Goal: Find specific page/section: Find specific page/section

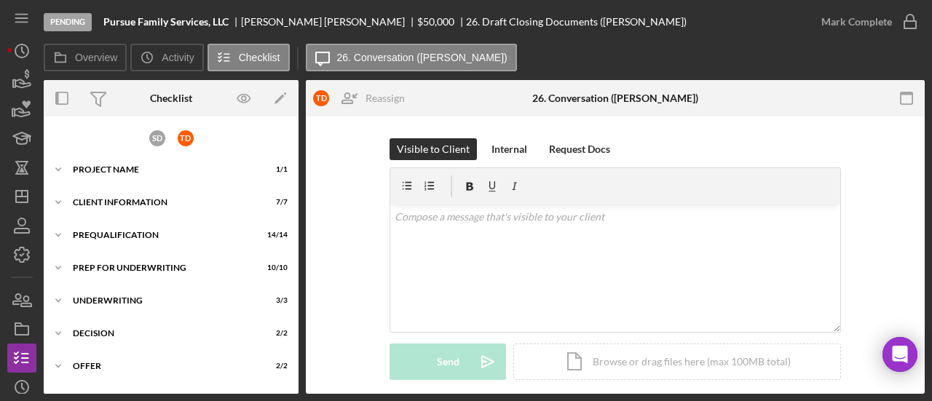
scroll to position [81, 0]
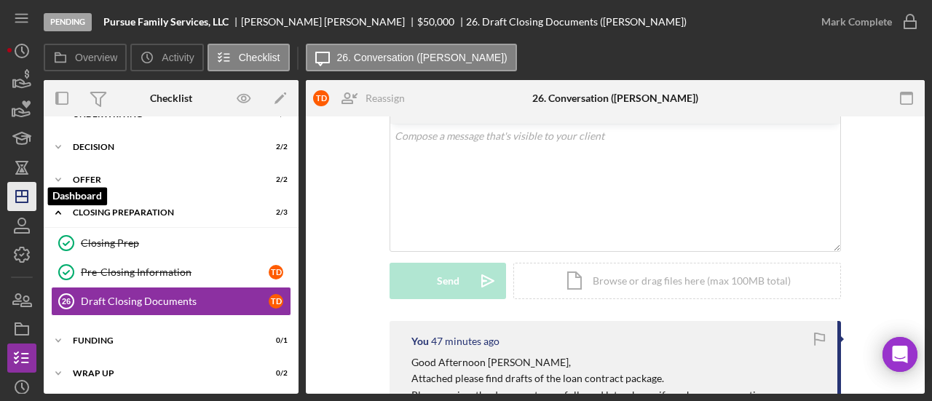
click at [29, 197] on icon "Icon/Dashboard" at bounding box center [22, 196] width 36 height 36
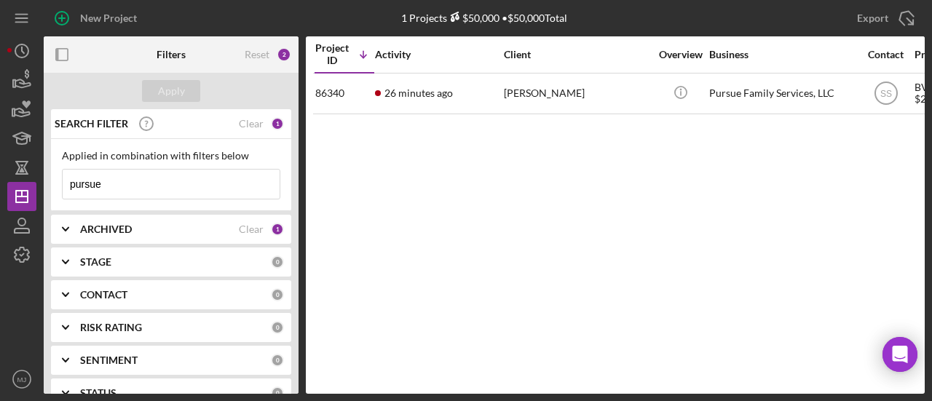
click at [163, 196] on input "pursue" at bounding box center [171, 184] width 217 height 29
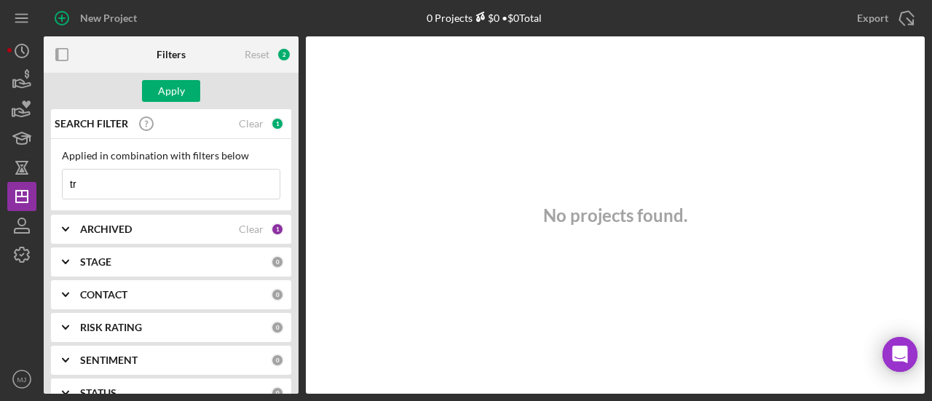
type input "t"
click at [99, 223] on b "ARCHIVED" at bounding box center [106, 229] width 52 height 12
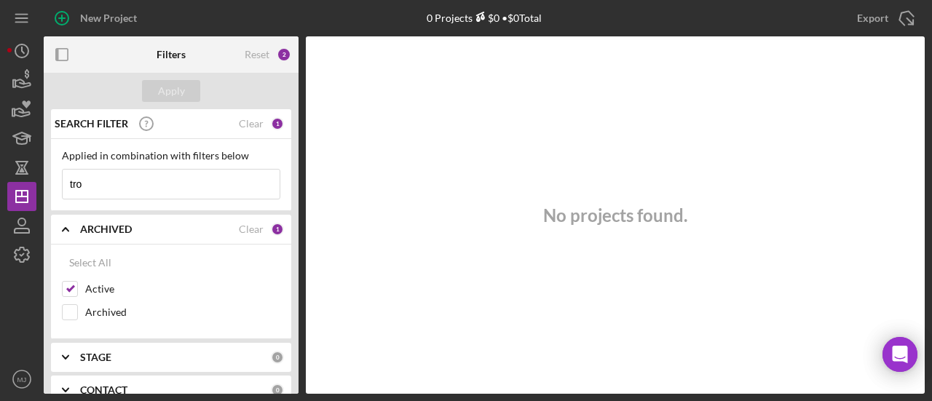
click at [98, 218] on div "ARCHIVED Clear 1" at bounding box center [182, 229] width 204 height 29
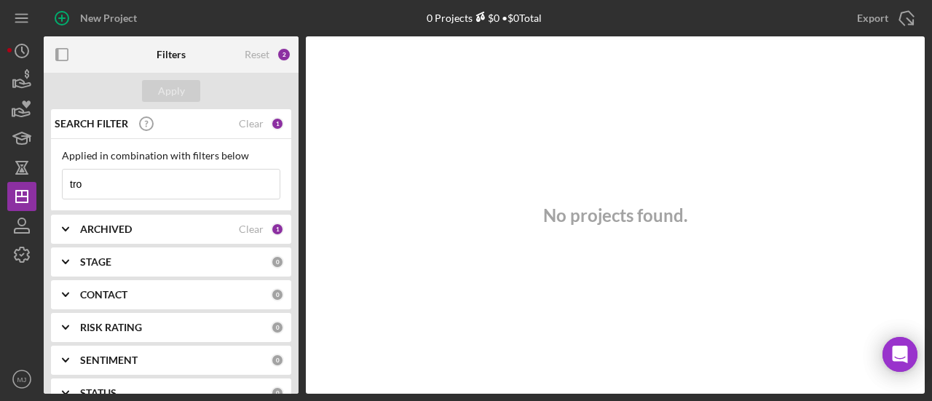
click at [95, 189] on input "tro" at bounding box center [171, 184] width 217 height 29
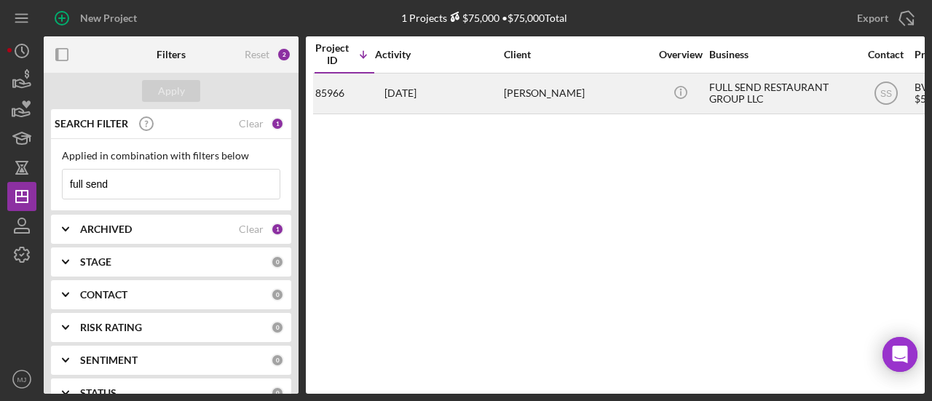
type input "full send"
click at [416, 98] on time "[DATE]" at bounding box center [400, 93] width 32 height 12
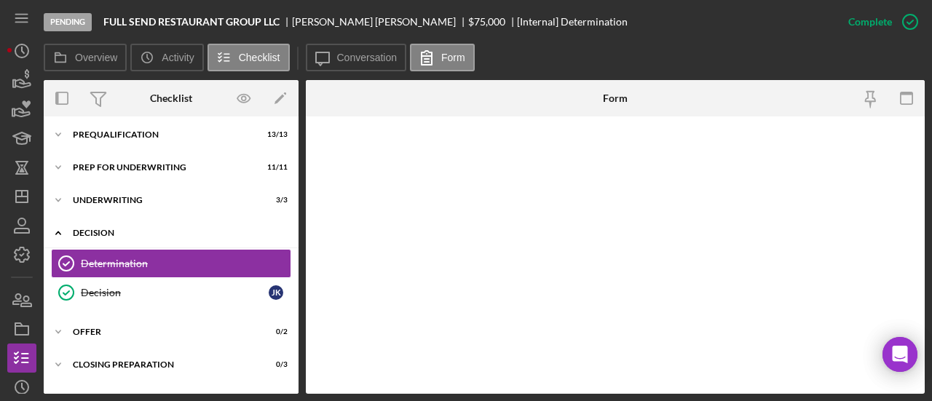
scroll to position [76, 0]
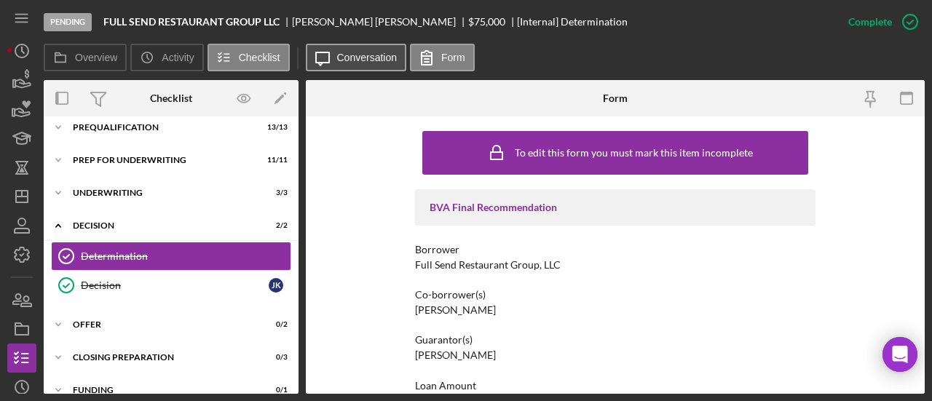
click at [379, 58] on label "Conversation" at bounding box center [367, 58] width 60 height 12
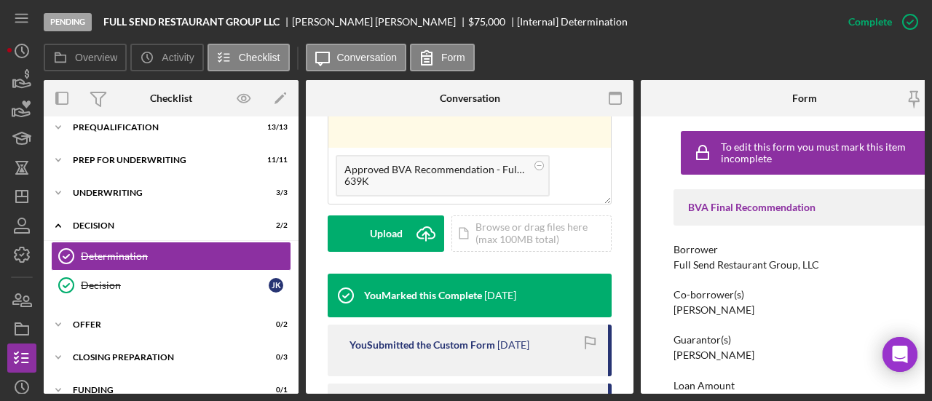
scroll to position [218, 0]
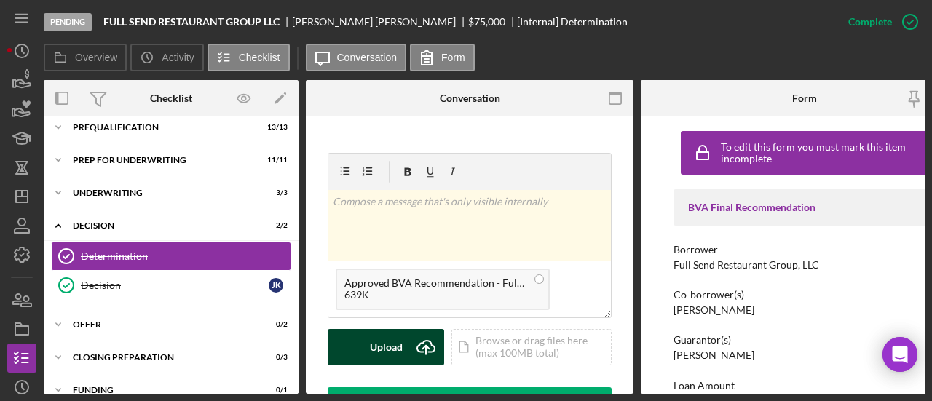
click at [389, 331] on div "Upload" at bounding box center [386, 347] width 33 height 36
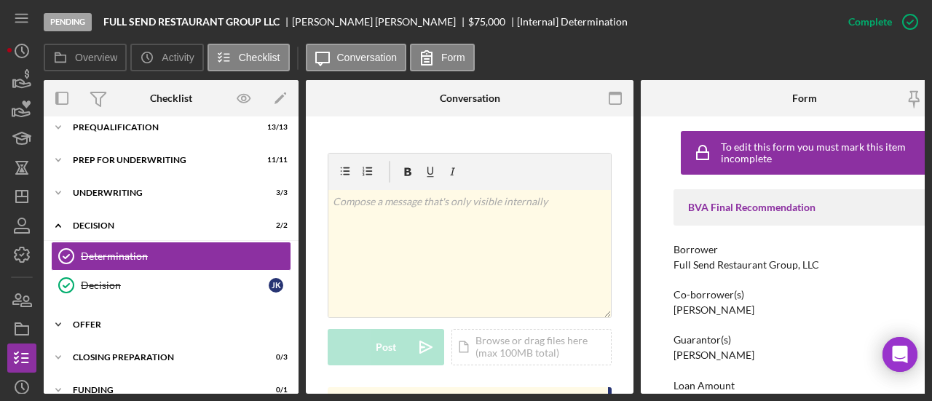
click at [116, 321] on div "Offer" at bounding box center [176, 324] width 207 height 9
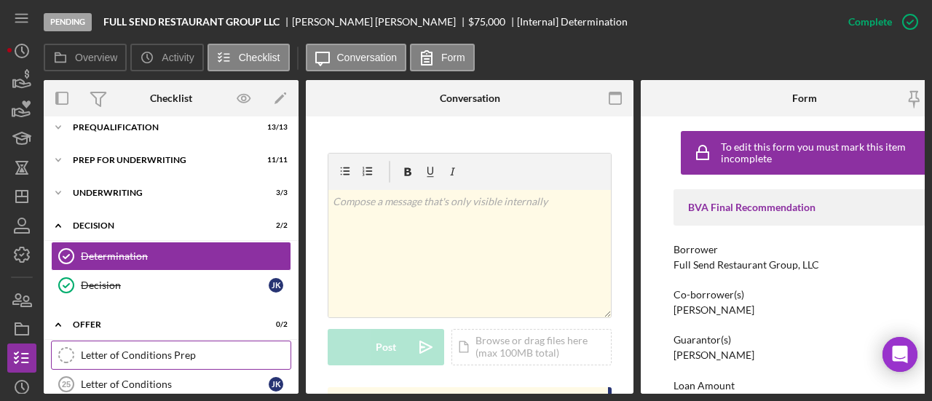
click at [132, 352] on div "Letter of Conditions Prep" at bounding box center [186, 355] width 210 height 12
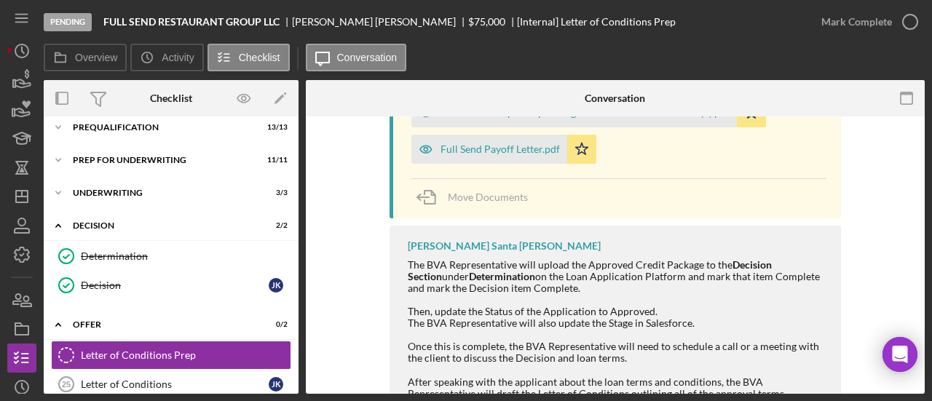
scroll to position [437, 0]
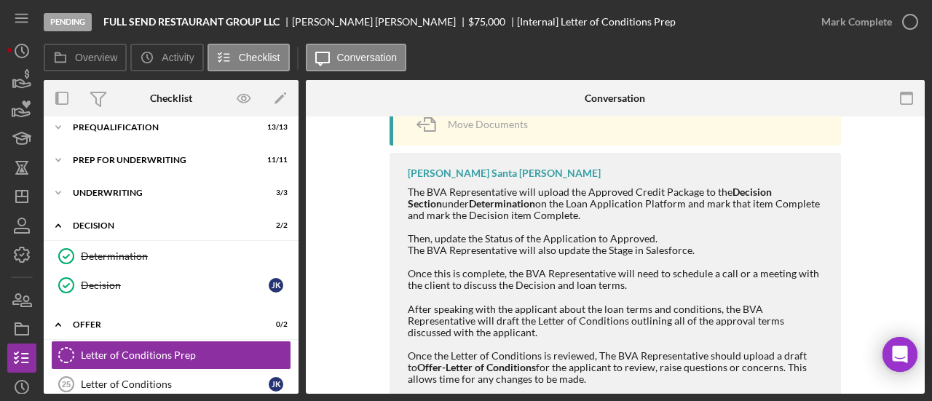
drag, startPoint x: 465, startPoint y: 266, endPoint x: 406, endPoint y: 261, distance: 59.2
click at [408, 261] on div at bounding box center [617, 262] width 419 height 12
